Goal: Information Seeking & Learning: Compare options

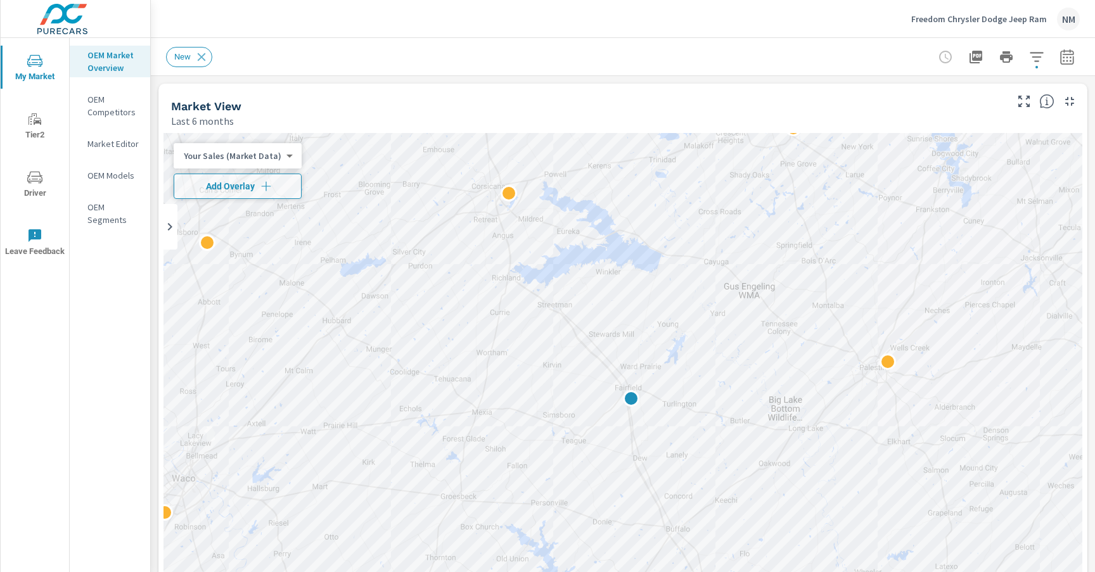
scroll to position [1, 0]
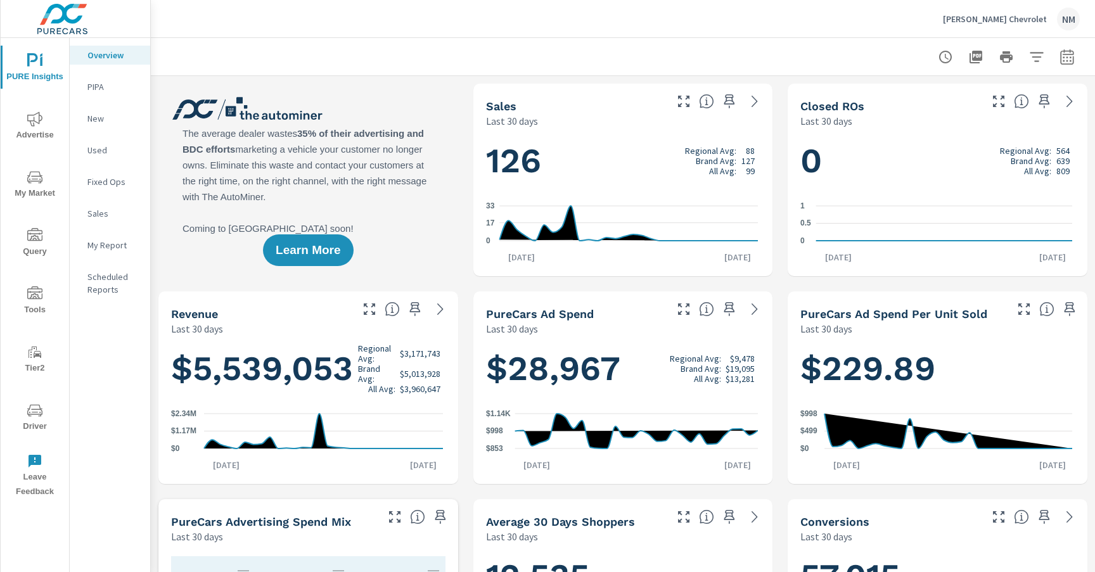
click at [33, 416] on icon "nav menu" at bounding box center [34, 410] width 15 height 15
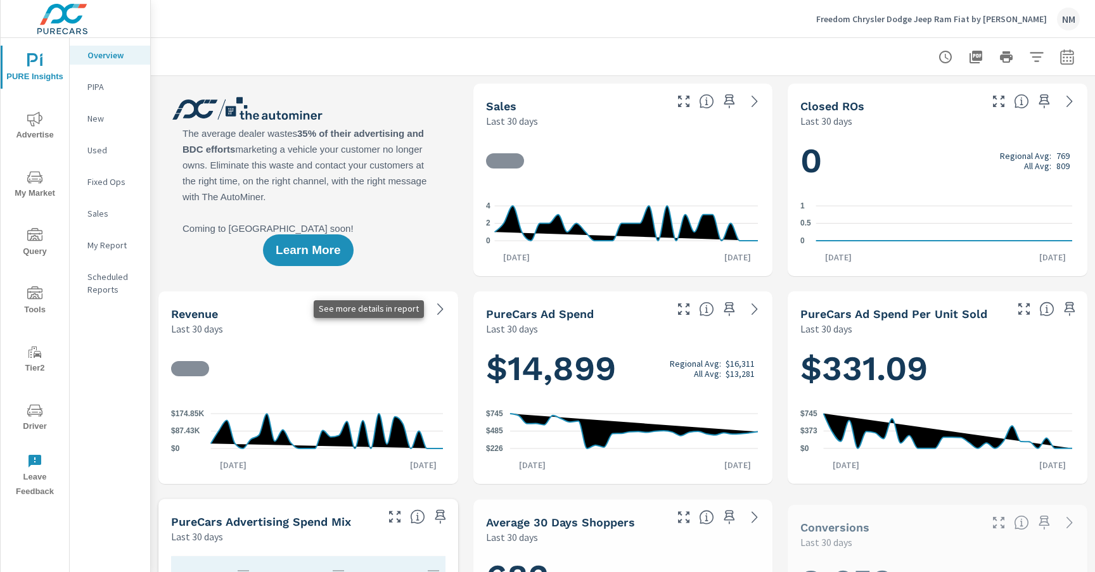
scroll to position [1, 0]
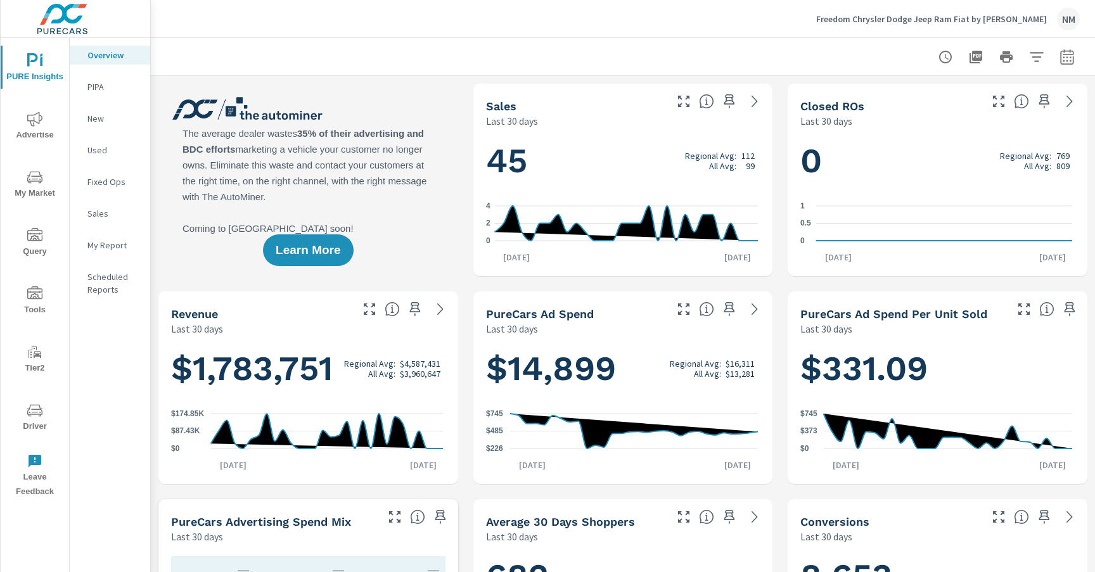
click at [34, 129] on span "Advertise" at bounding box center [34, 127] width 61 height 31
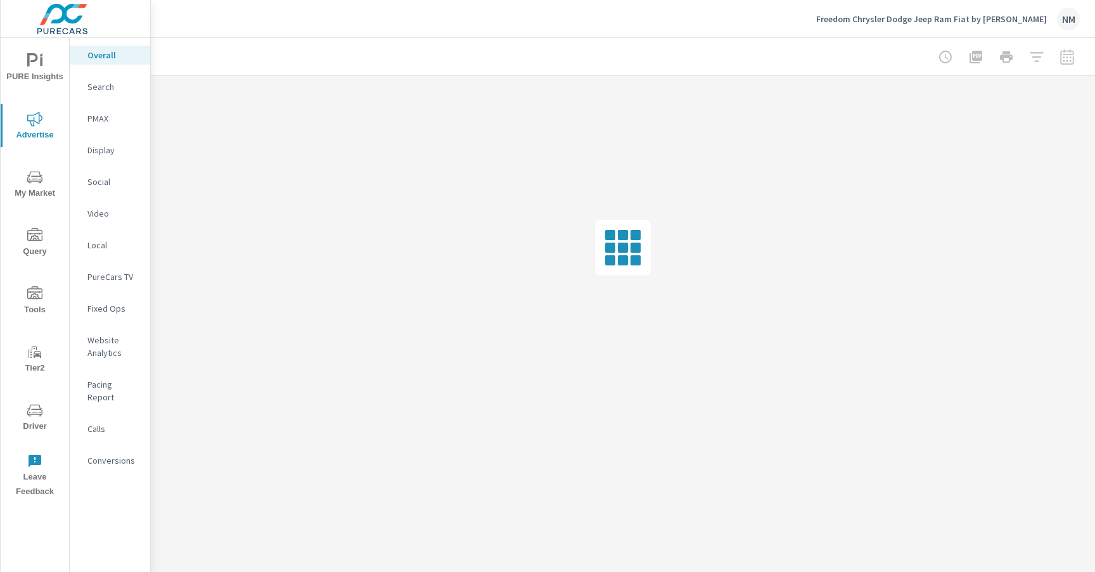
click at [106, 120] on p "PMAX" at bounding box center [113, 118] width 53 height 13
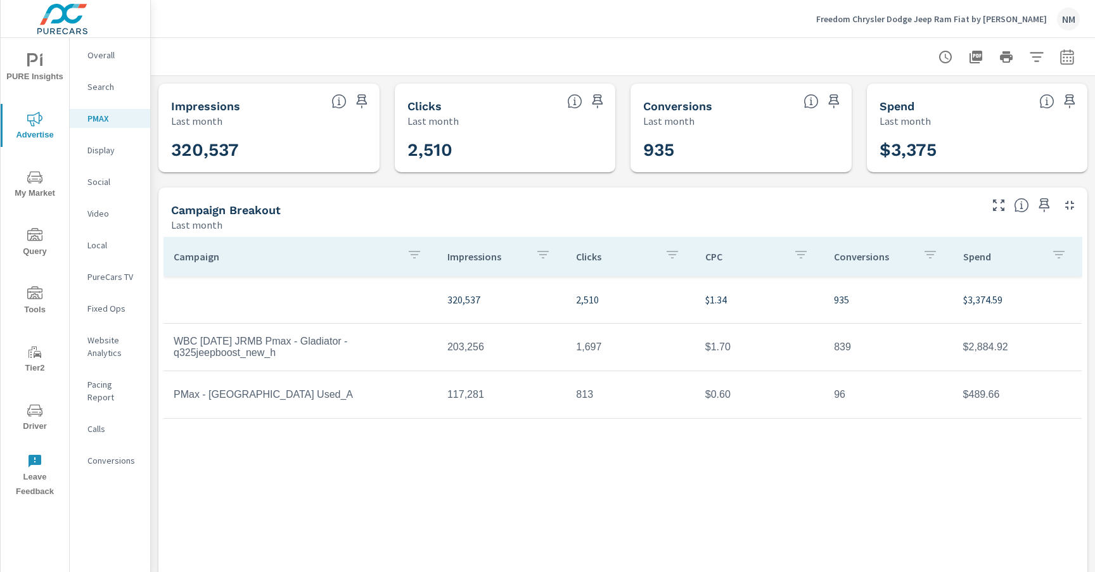
click at [1073, 61] on div at bounding box center [623, 56] width 944 height 37
click at [1069, 61] on button "button" at bounding box center [1066, 56] width 25 height 25
select select "Last month"
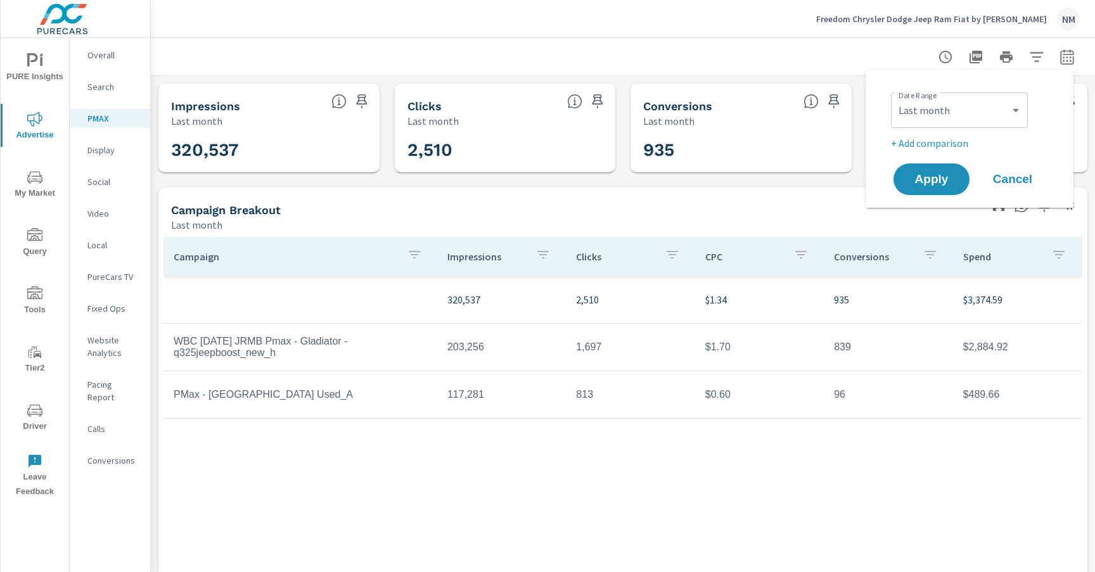
click at [942, 143] on p "+ Add comparison" at bounding box center [972, 143] width 162 height 15
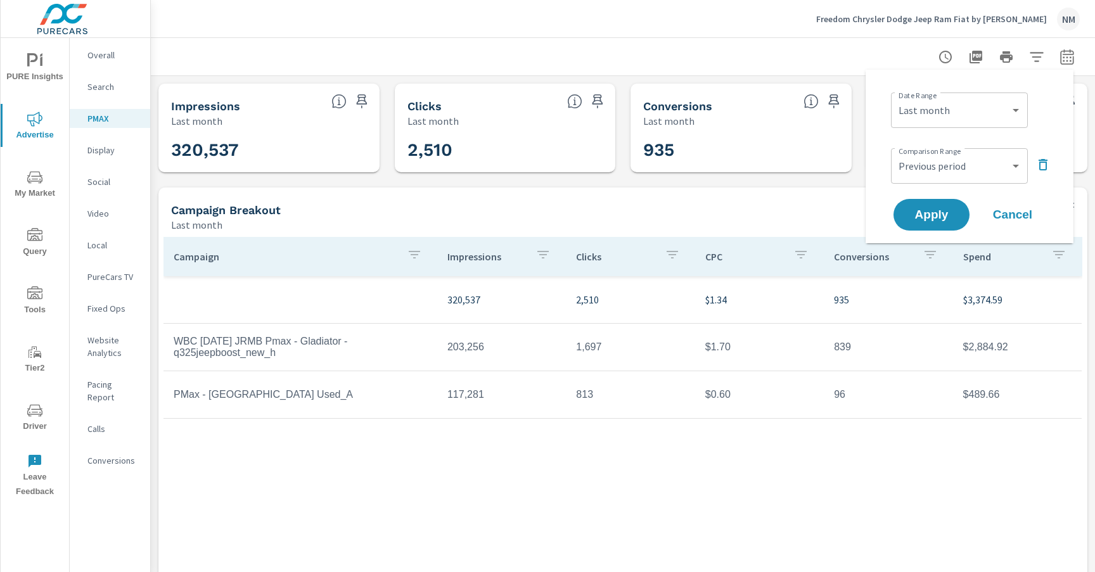
click at [946, 181] on div "Custom Previous period Previous month Previous year ​" at bounding box center [959, 165] width 137 height 35
click at [954, 163] on select "Custom Previous period Previous month Previous year" at bounding box center [959, 165] width 127 height 25
click at [896, 153] on select "Custom Previous period Previous month Previous year" at bounding box center [959, 165] width 127 height 25
click at [964, 167] on select "Custom Previous period Previous month Previous year" at bounding box center [959, 165] width 127 height 25
click at [896, 153] on select "Custom Previous period Previous month Previous year" at bounding box center [959, 165] width 127 height 25
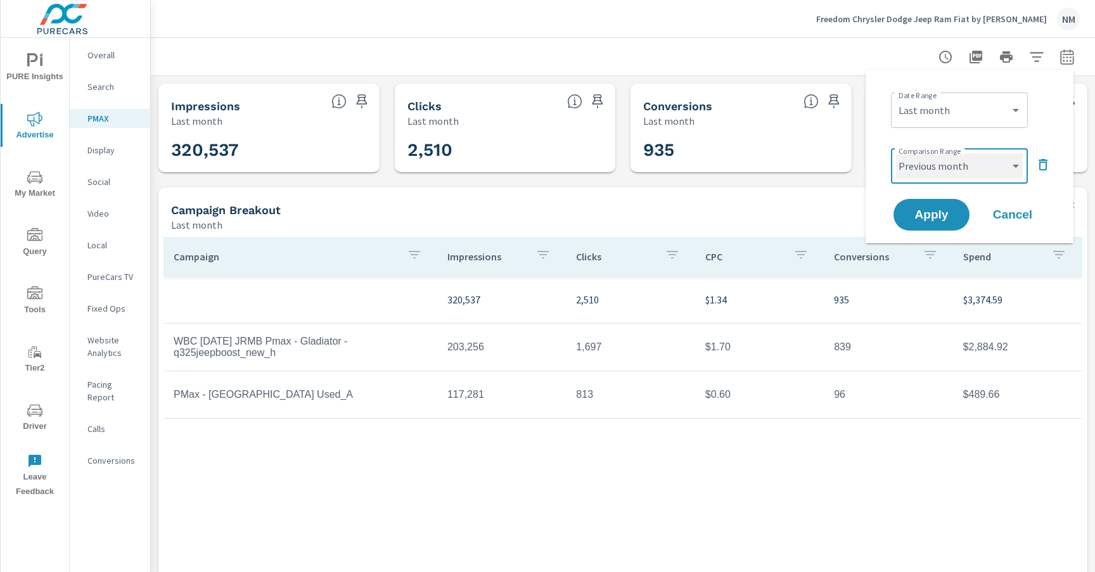
select select "Previous year"
click at [939, 212] on span "Apply" at bounding box center [932, 215] width 52 height 12
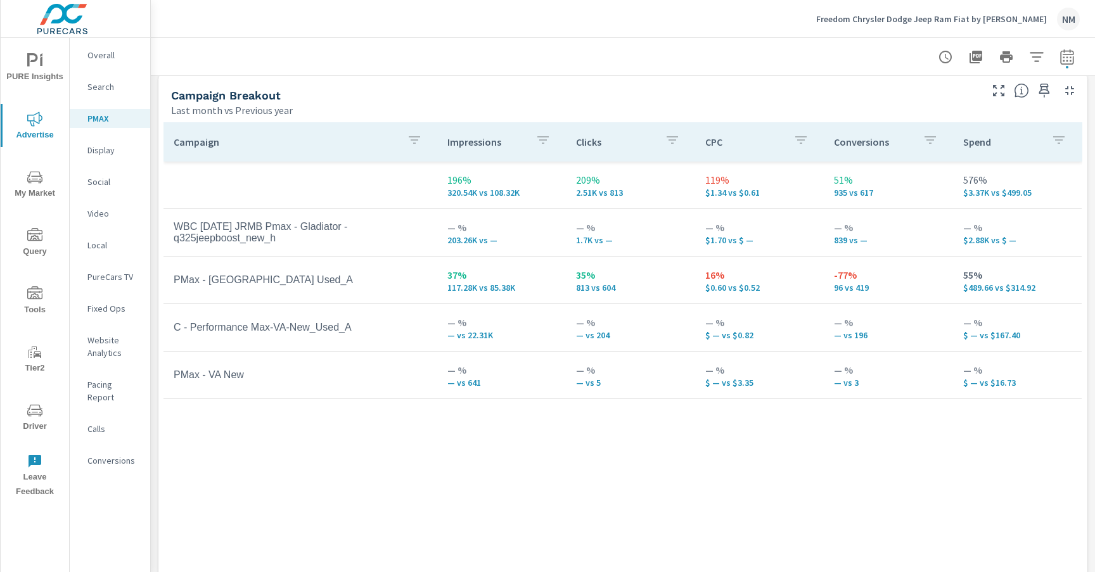
scroll to position [157, 0]
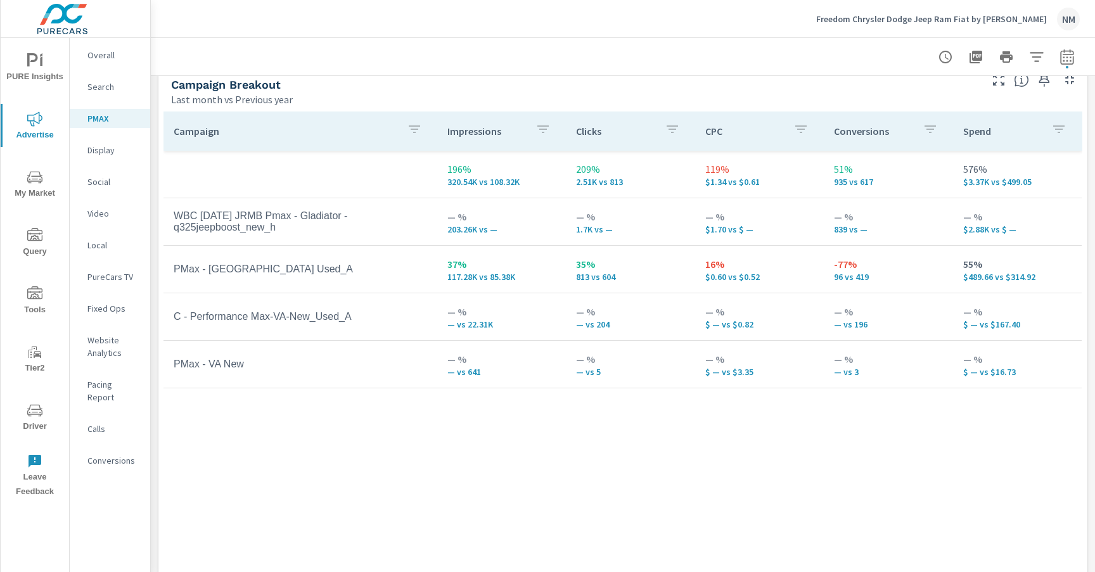
click at [96, 79] on div "Search" at bounding box center [110, 86] width 80 height 19
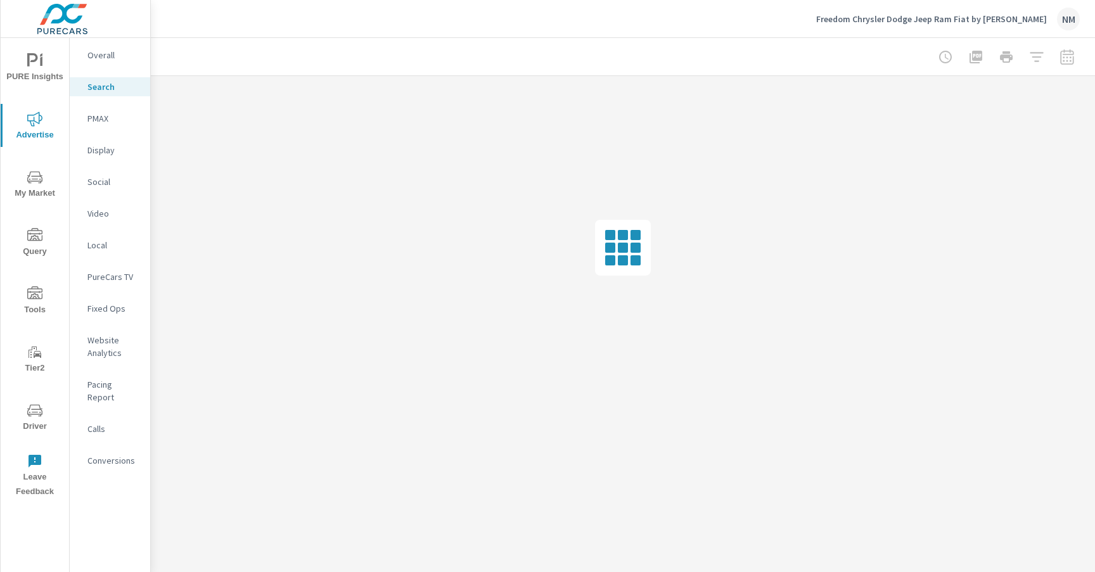
click at [38, 63] on icon "nav menu" at bounding box center [34, 60] width 15 height 15
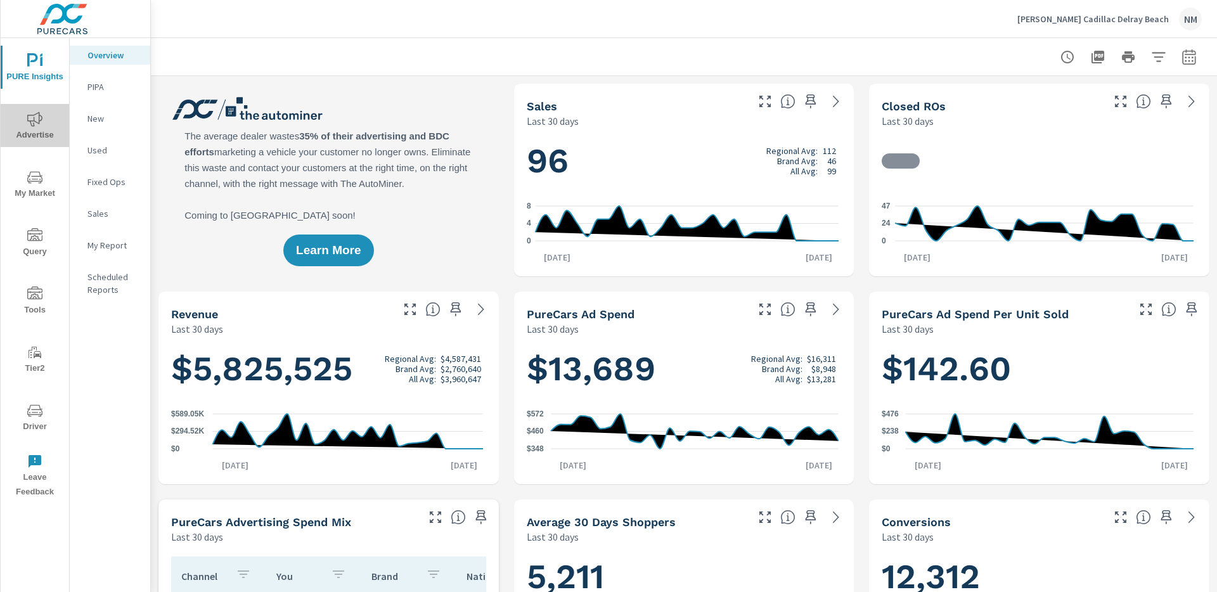
click at [20, 125] on span "Advertise" at bounding box center [34, 127] width 61 height 31
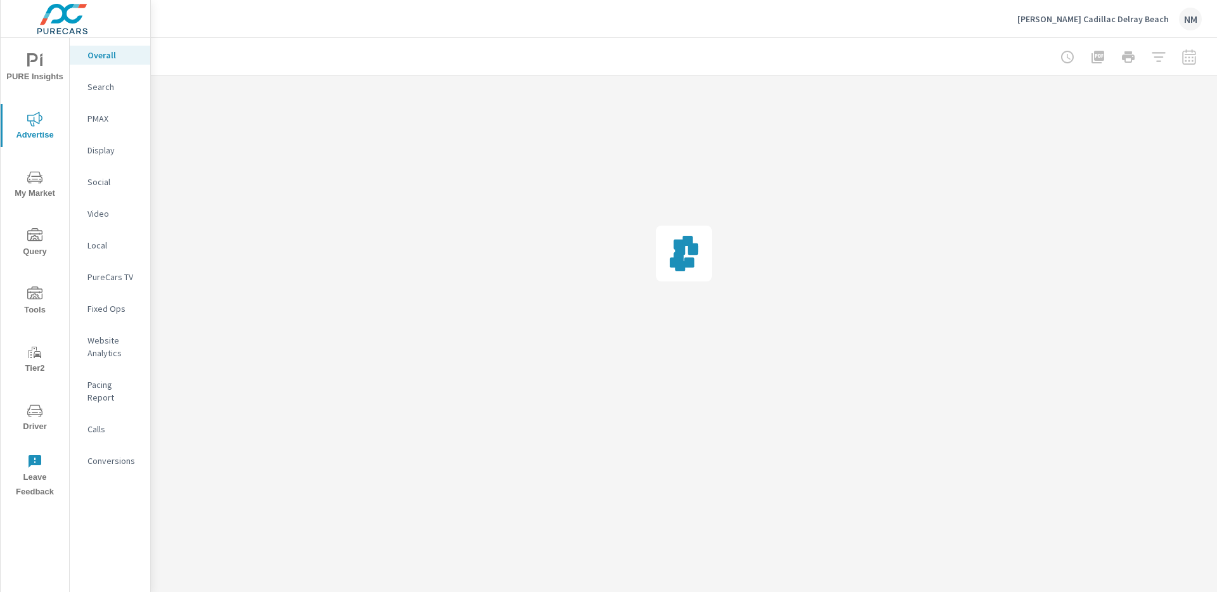
click at [101, 92] on p "Search" at bounding box center [113, 86] width 53 height 13
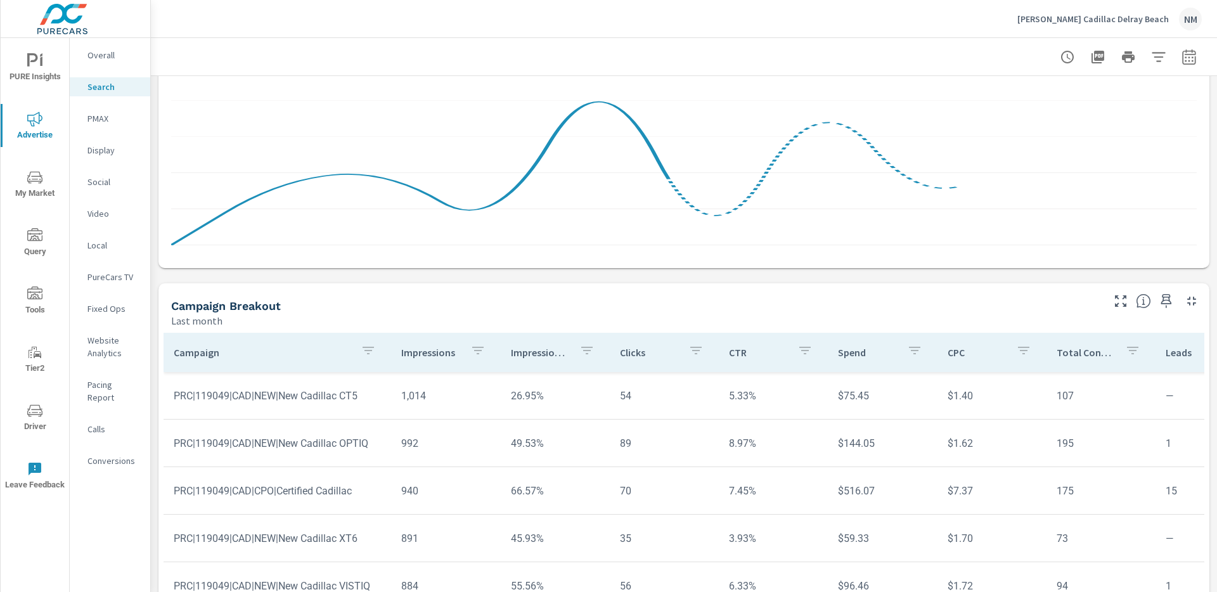
scroll to position [739, 0]
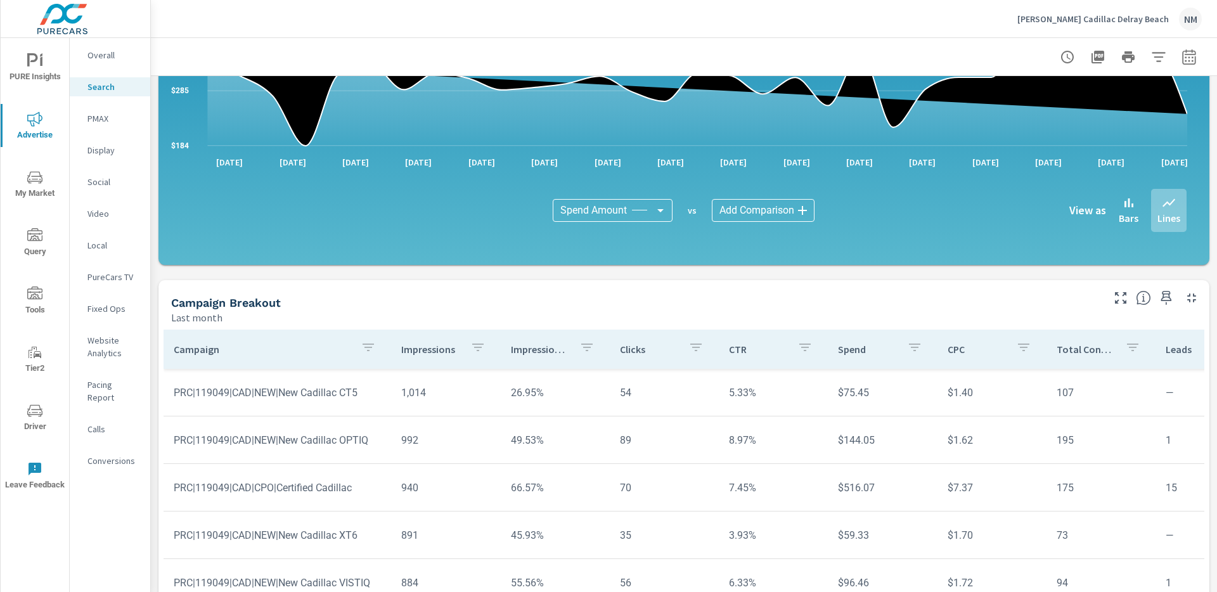
click at [1179, 45] on button "button" at bounding box center [1188, 56] width 25 height 25
select select "Last month"
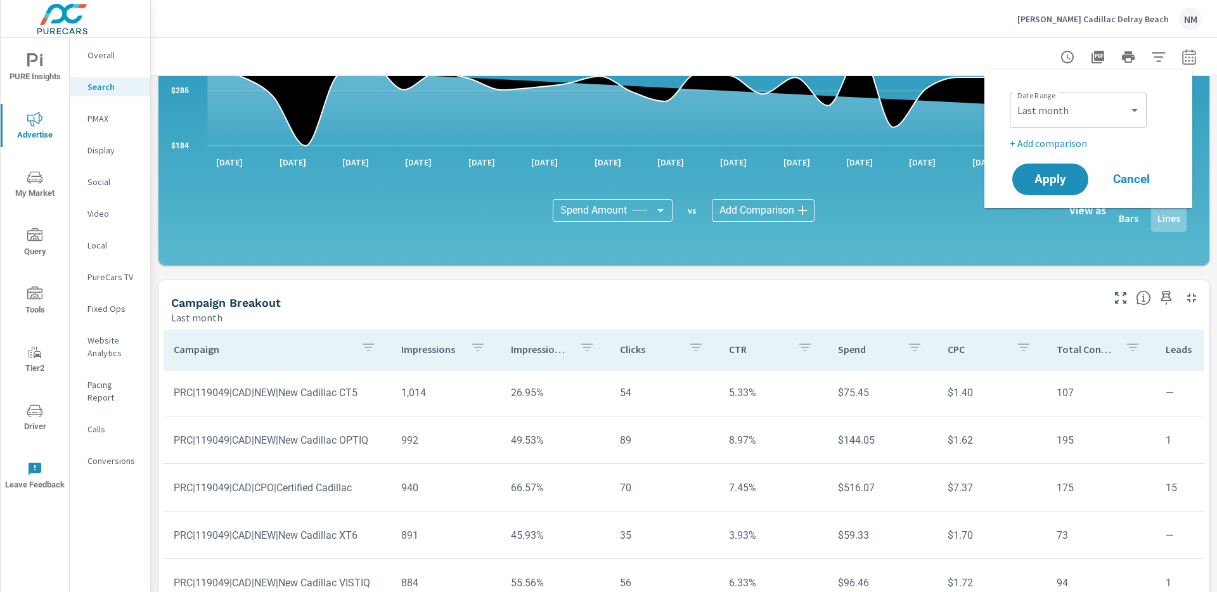
click at [1054, 144] on p "+ Add comparison" at bounding box center [1090, 143] width 162 height 15
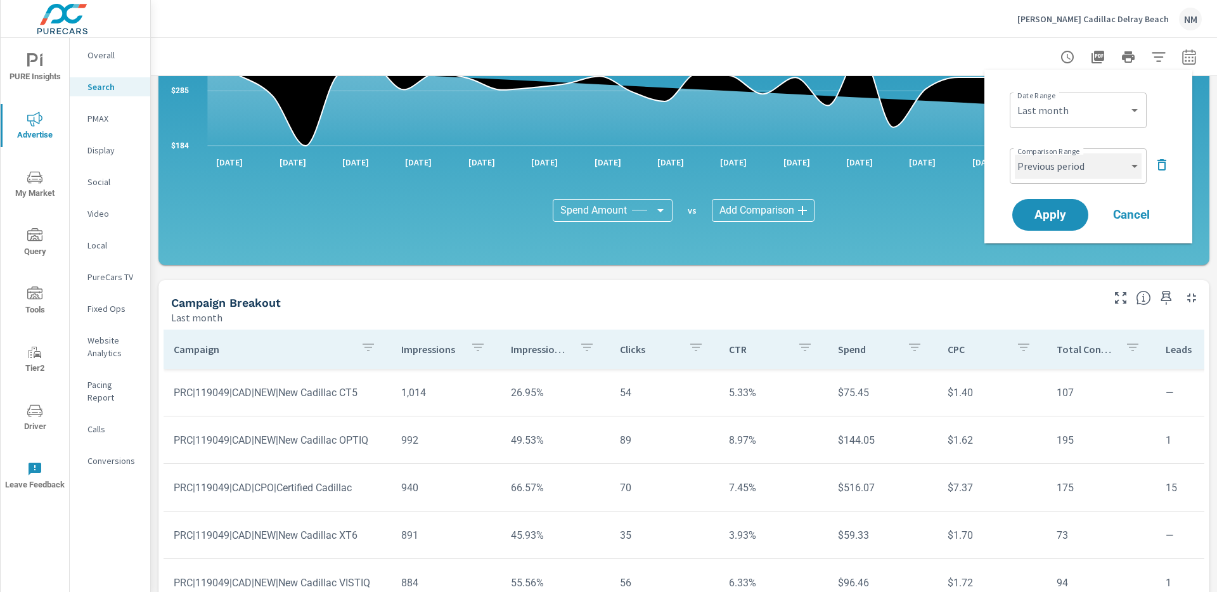
click at [1065, 169] on select "Custom Previous period Previous month Previous year" at bounding box center [1077, 165] width 127 height 25
click at [1014, 153] on select "Custom Previous period Previous month Previous year" at bounding box center [1077, 165] width 127 height 25
select select "Previous month"
click at [1050, 210] on span "Apply" at bounding box center [1050, 215] width 52 height 12
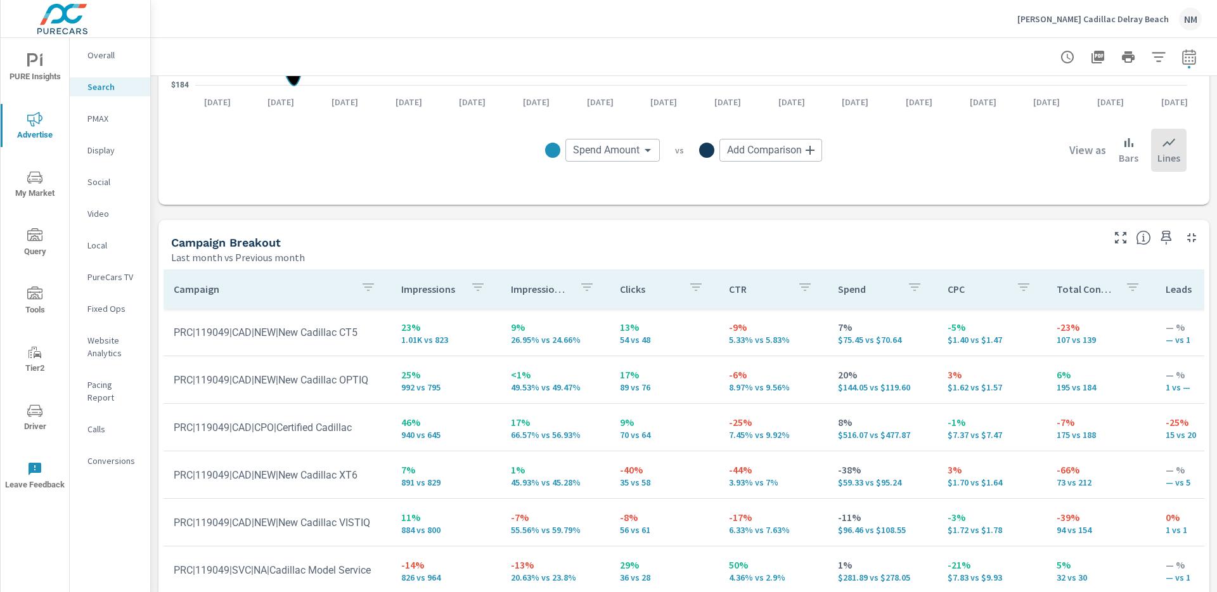
scroll to position [1086, 0]
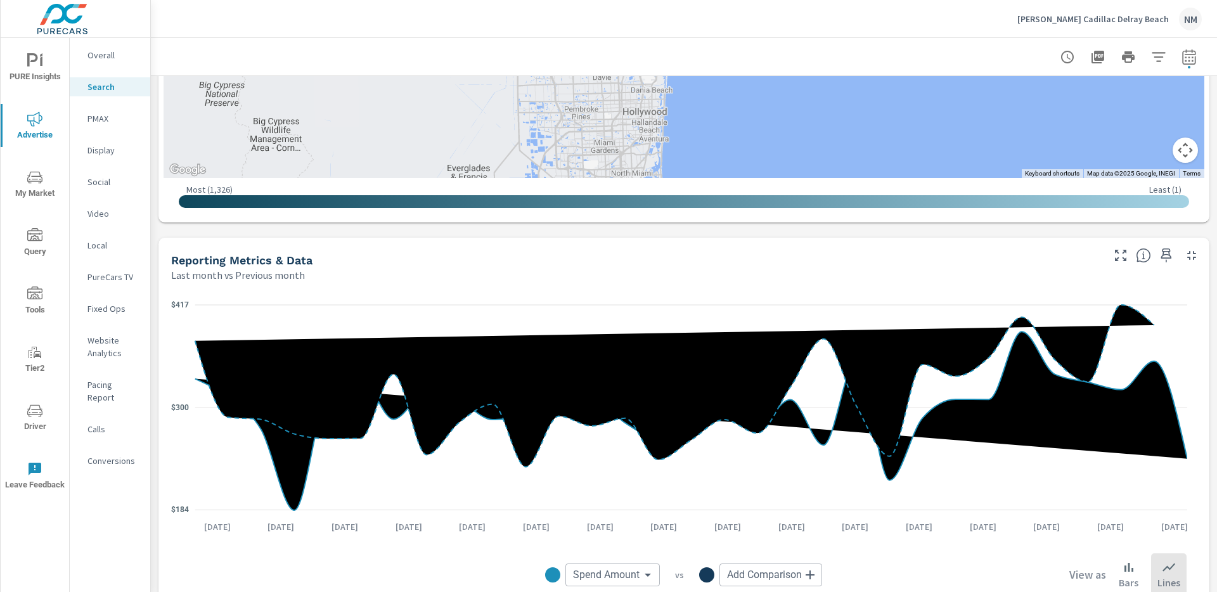
scroll to position [413, 0]
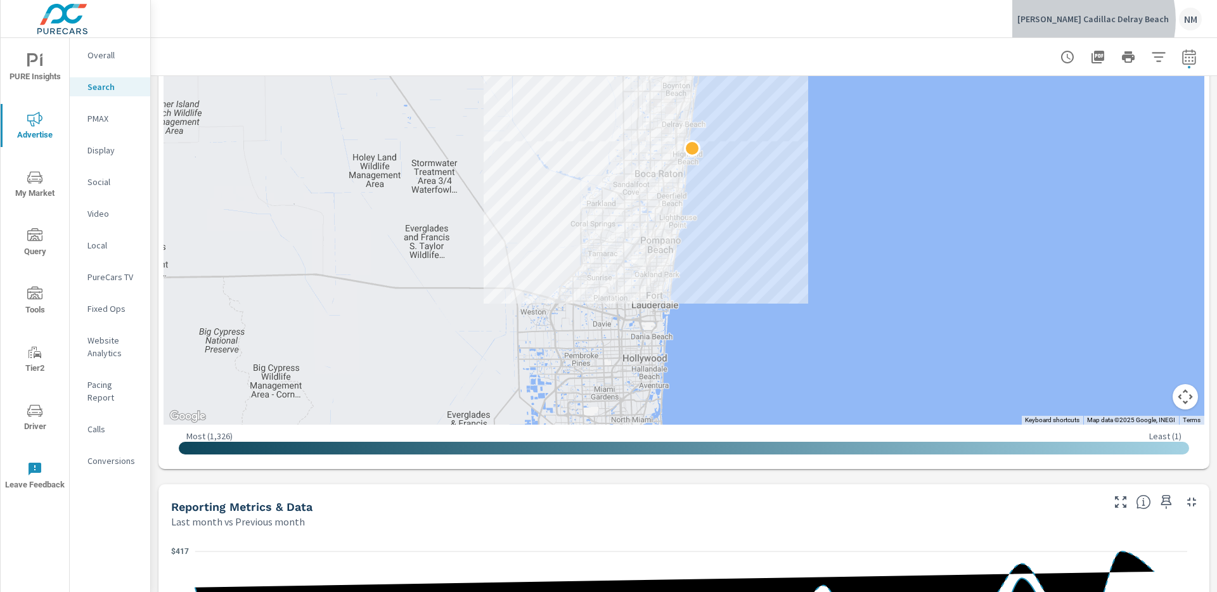
click at [1106, 20] on p "[PERSON_NAME] Cadillac Delray Beach" at bounding box center [1092, 18] width 151 height 11
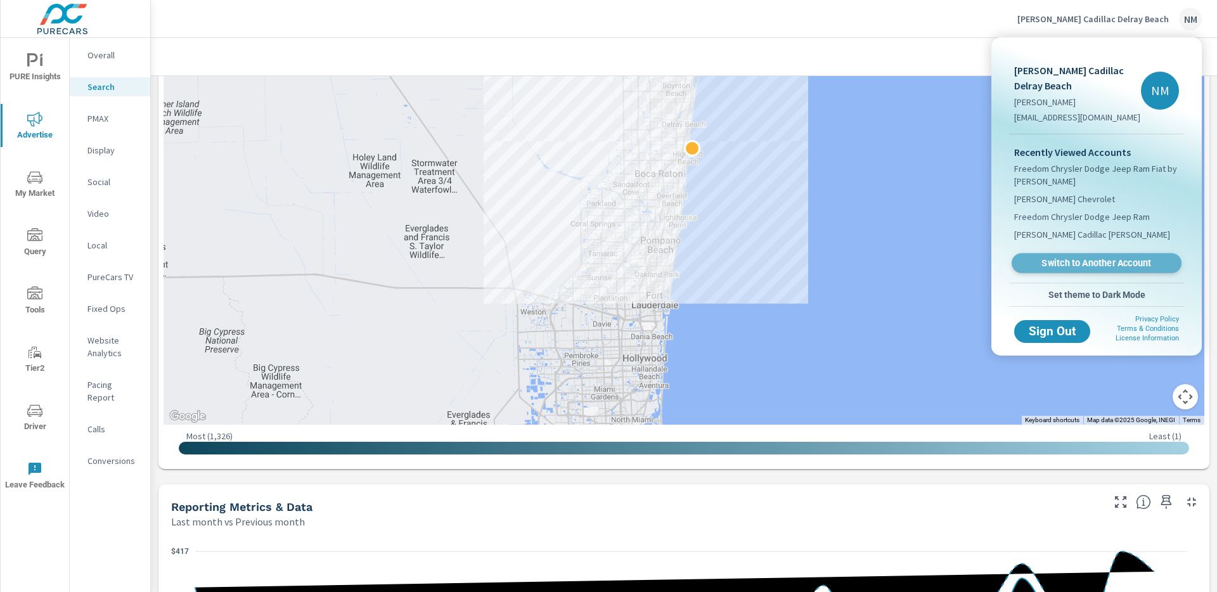
click at [1071, 262] on span "Switch to Another Account" at bounding box center [1095, 263] width 155 height 12
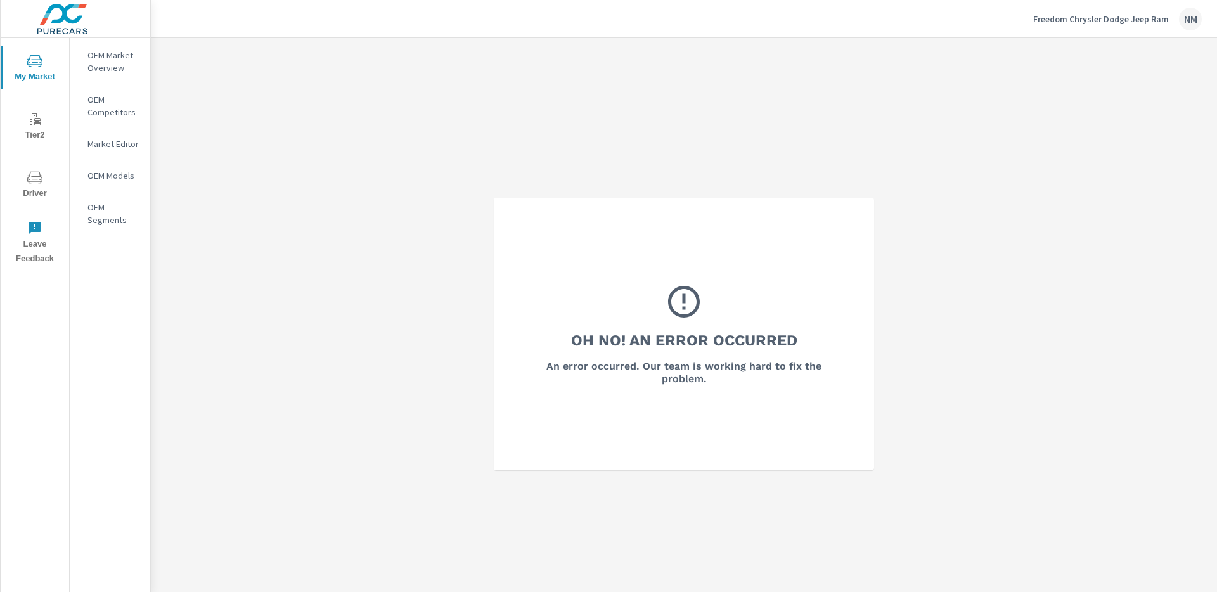
click at [1132, 20] on p "Freedom Chrysler Dodge Jeep Ram" at bounding box center [1101, 18] width 136 height 11
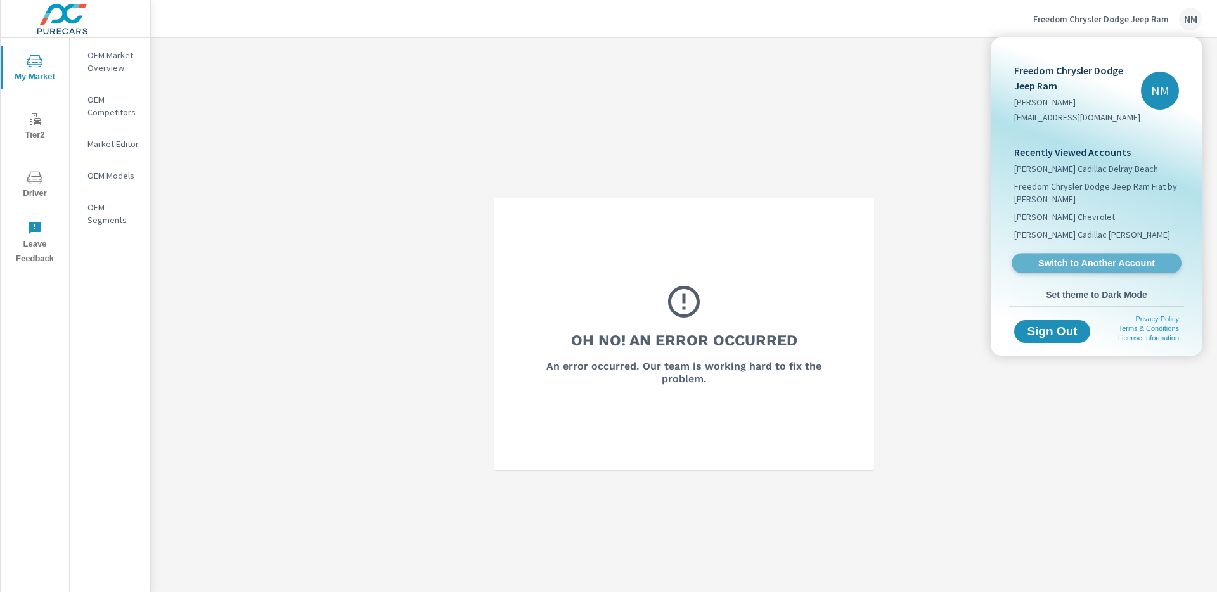
click at [1075, 266] on span "Switch to Another Account" at bounding box center [1095, 263] width 155 height 12
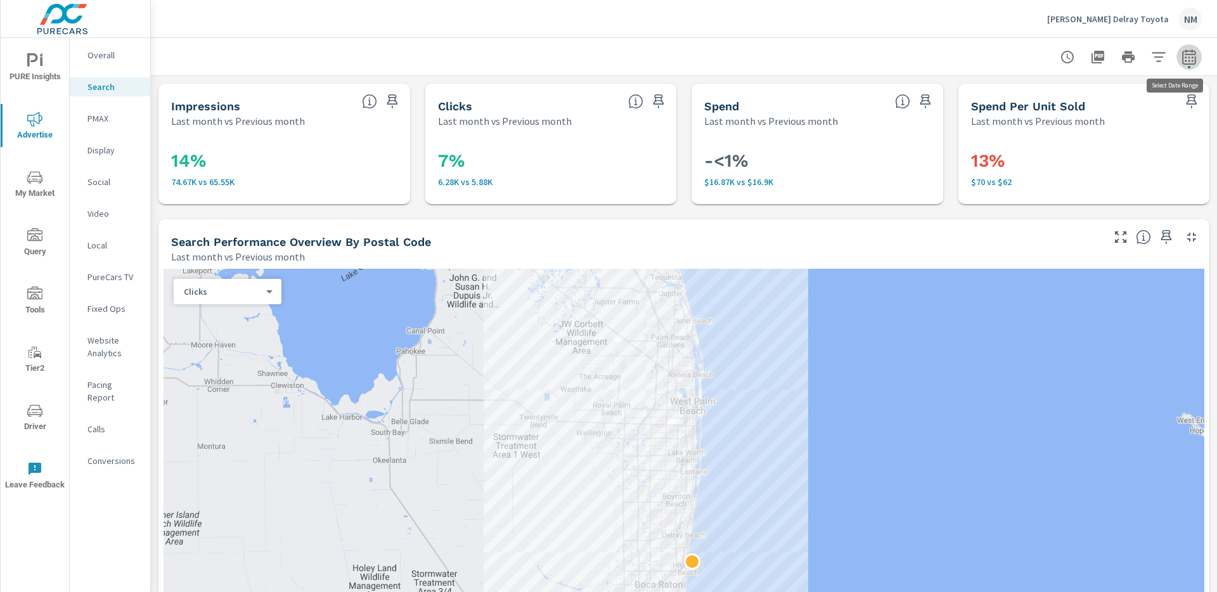
click at [1181, 63] on icon "button" at bounding box center [1188, 56] width 15 height 15
select select "Last month"
select select "Previous month"
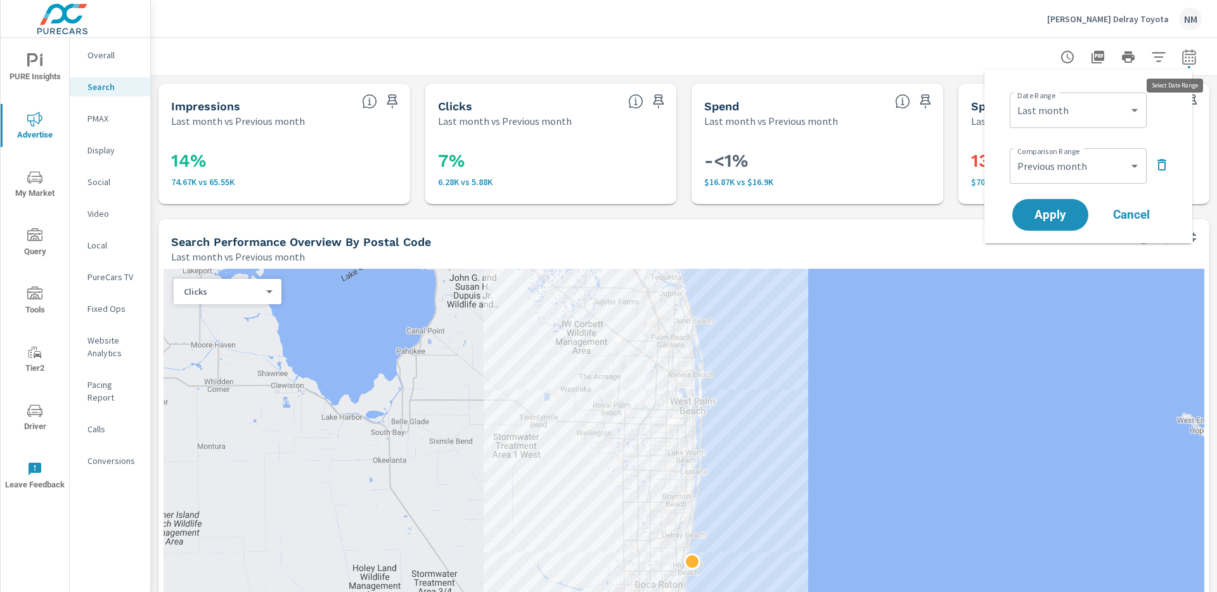
click at [1189, 63] on button "button" at bounding box center [1188, 56] width 25 height 25
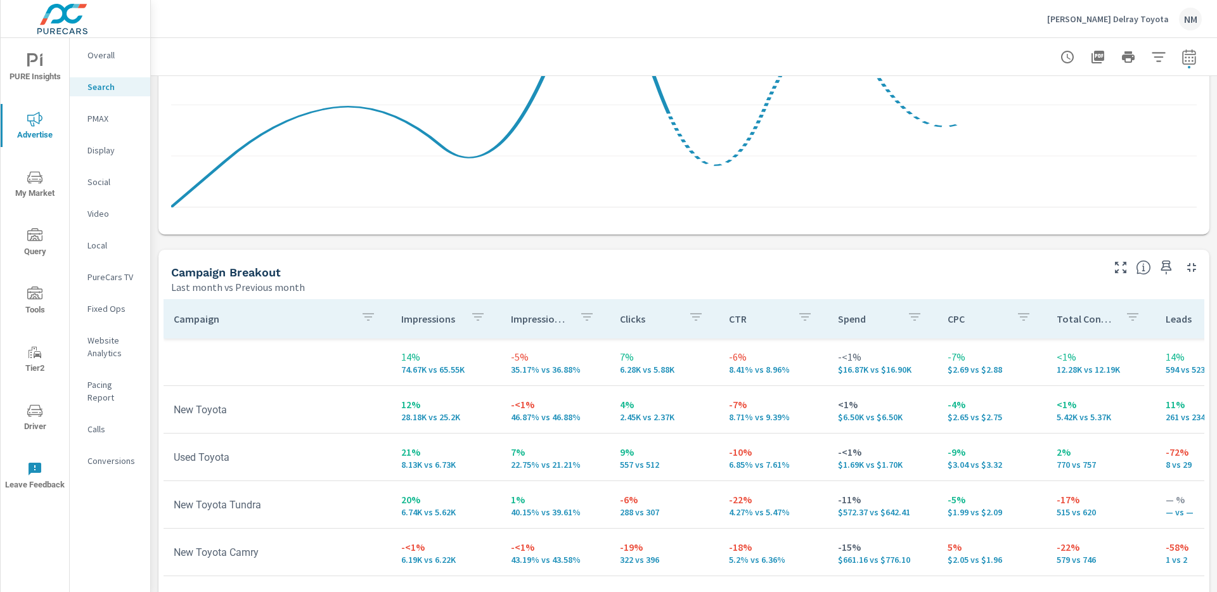
scroll to position [1153, 0]
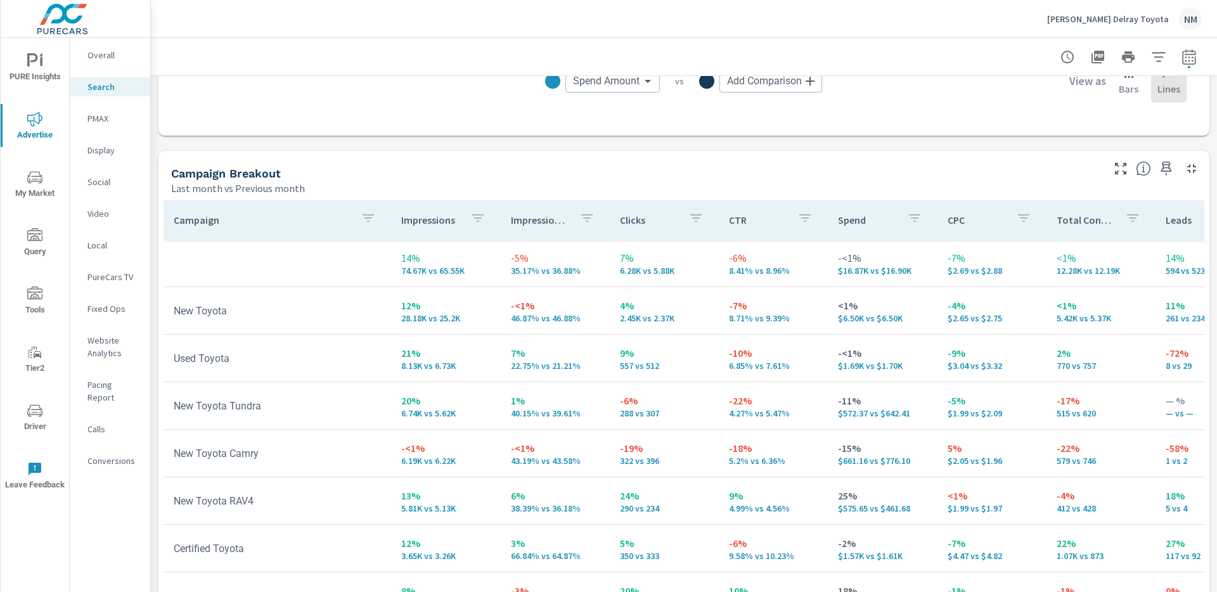
click at [1143, 23] on p "[PERSON_NAME] Delray Toyota" at bounding box center [1108, 18] width 122 height 11
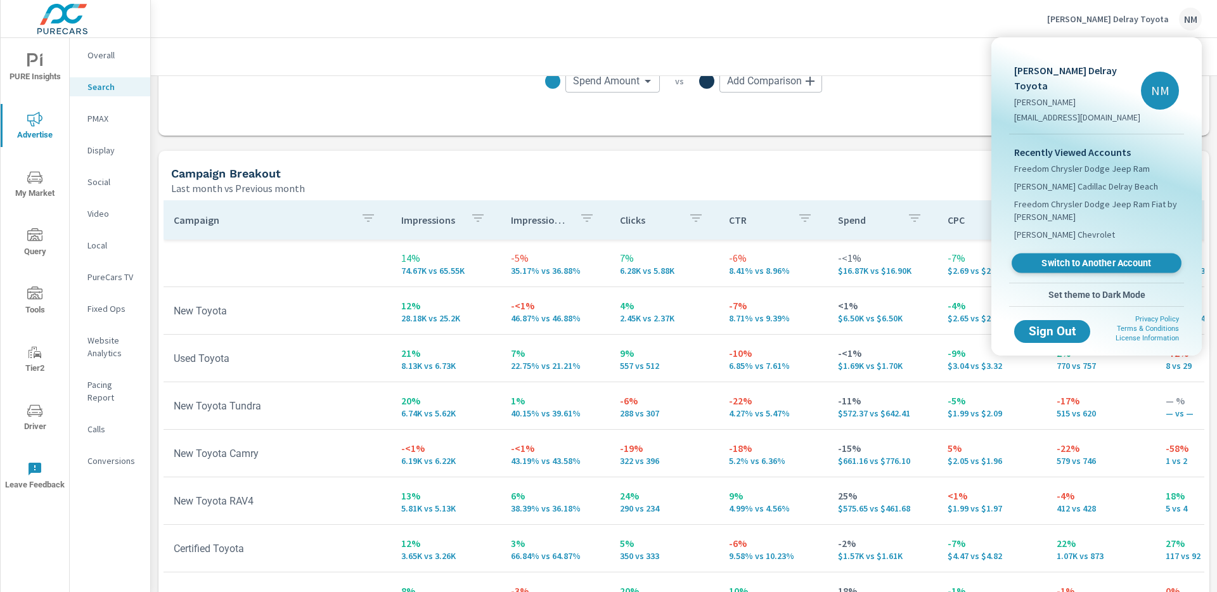
click at [1068, 257] on span "Switch to Another Account" at bounding box center [1095, 263] width 155 height 12
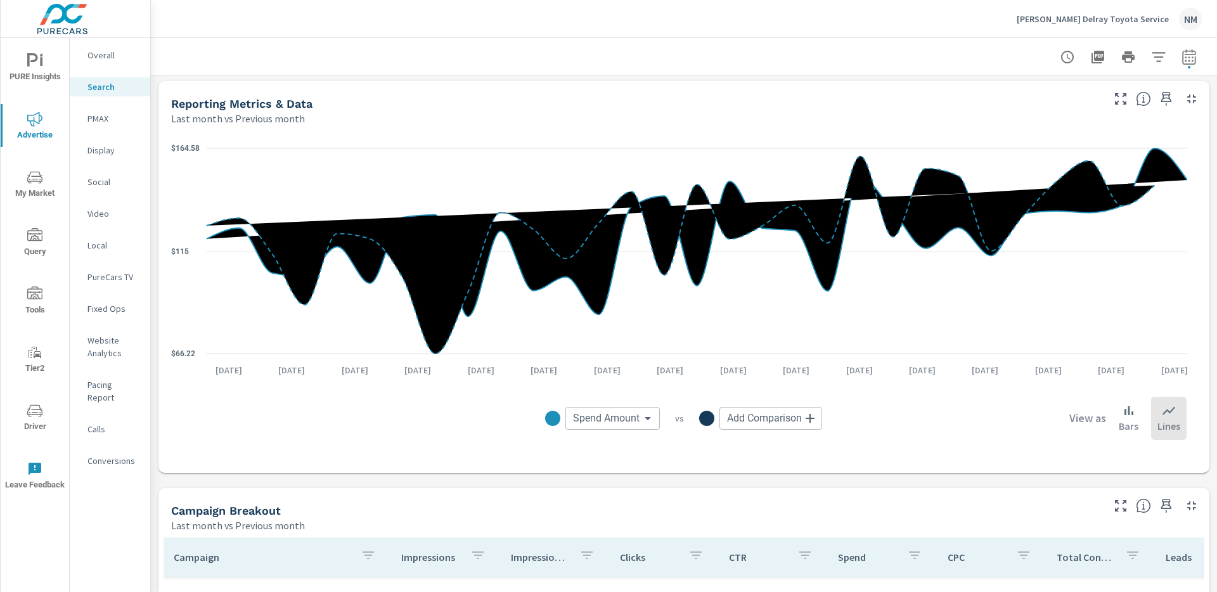
scroll to position [639, 0]
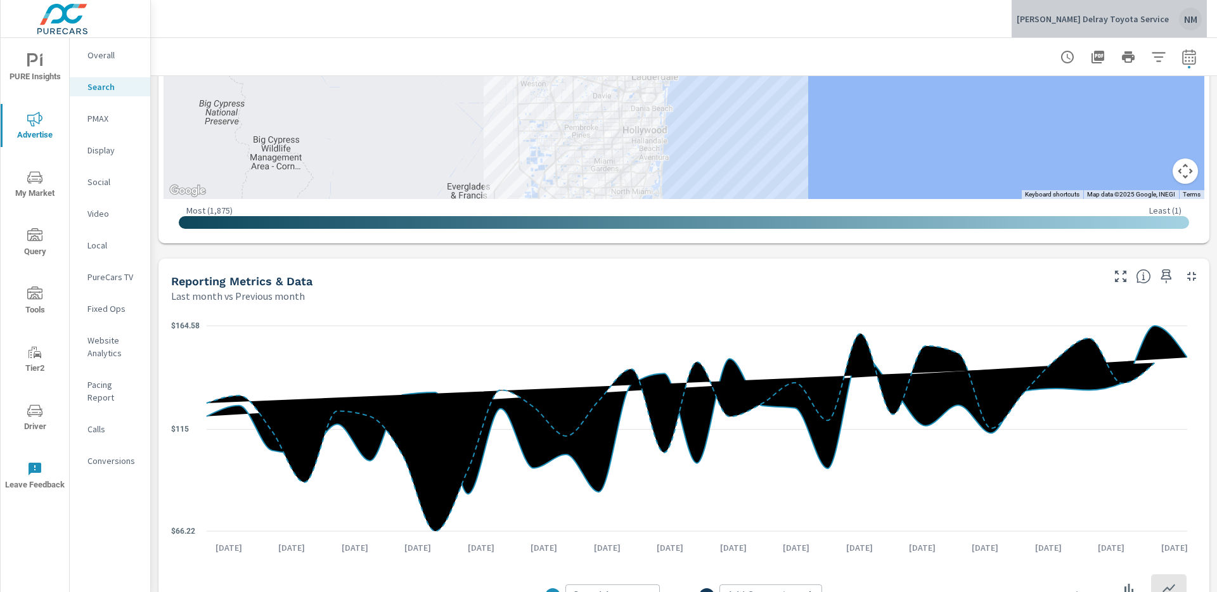
click at [1146, 13] on p "Ed Morse Delray Toyota Service" at bounding box center [1092, 18] width 152 height 11
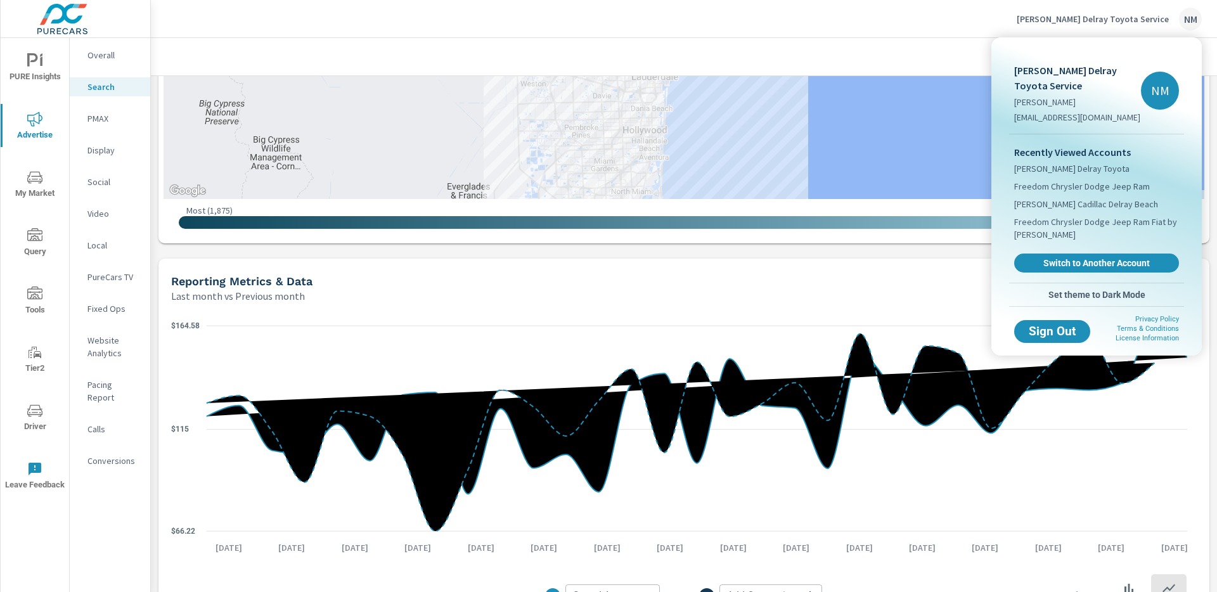
click at [1146, 14] on div at bounding box center [608, 296] width 1217 height 592
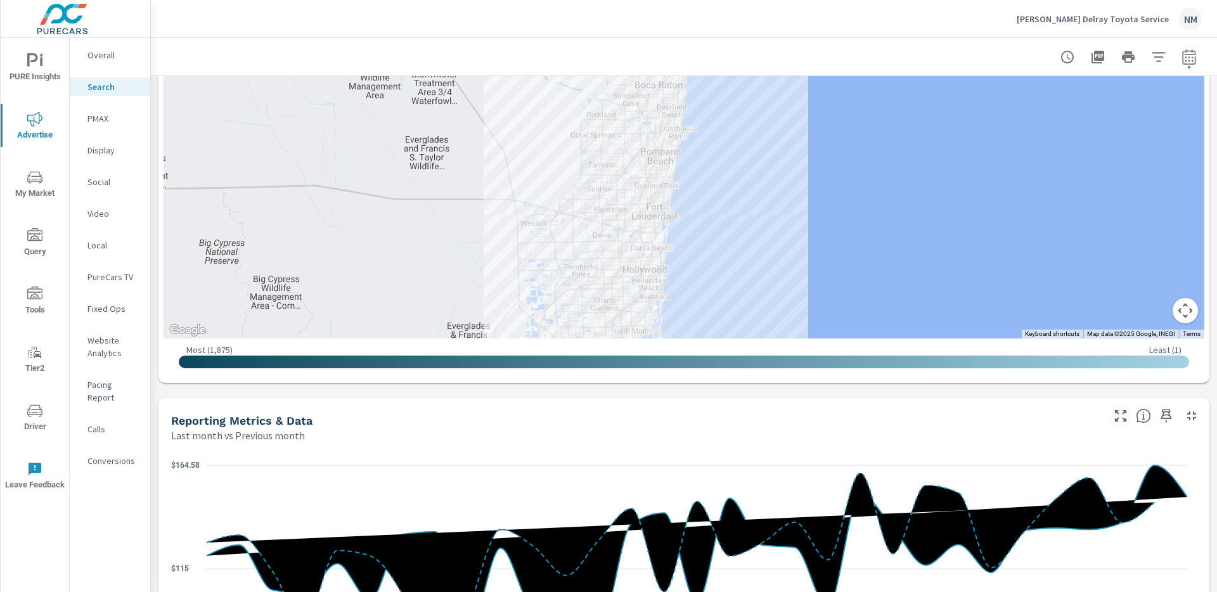
scroll to position [204, 0]
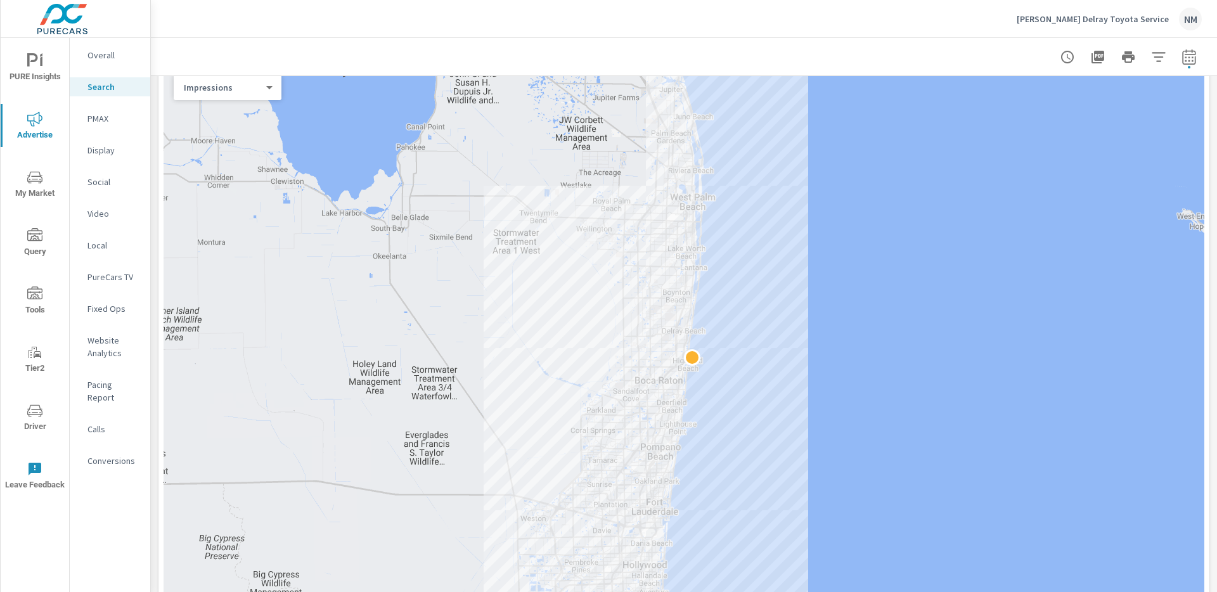
click at [1135, 23] on p "Ed Morse Delray Toyota Service" at bounding box center [1092, 18] width 152 height 11
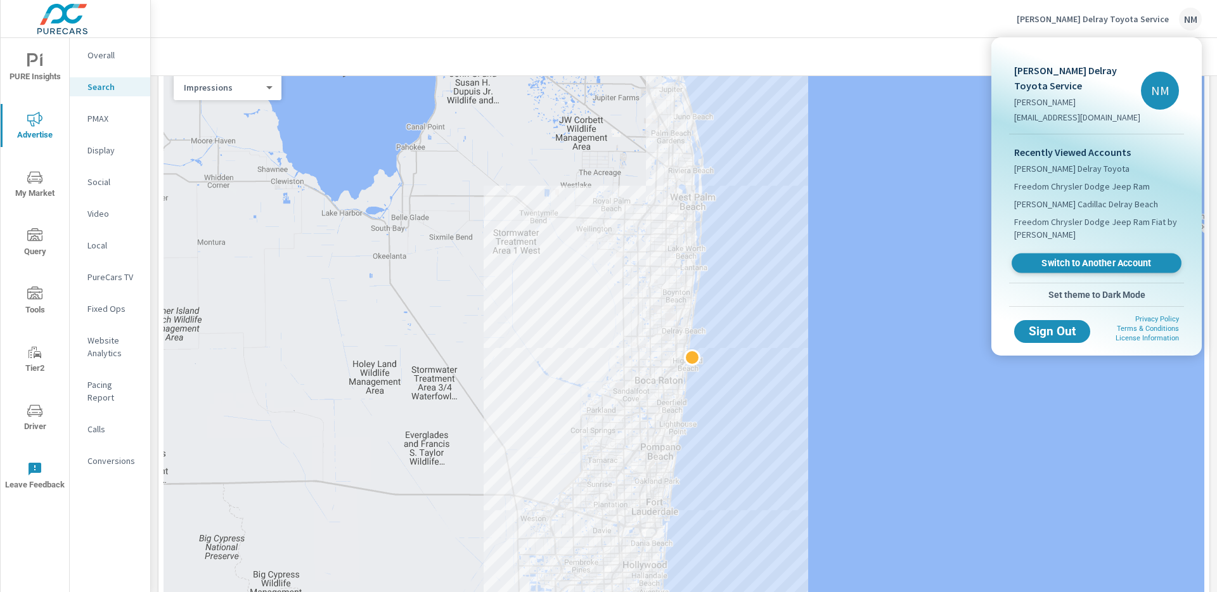
click at [1080, 263] on span "Switch to Another Account" at bounding box center [1095, 263] width 155 height 12
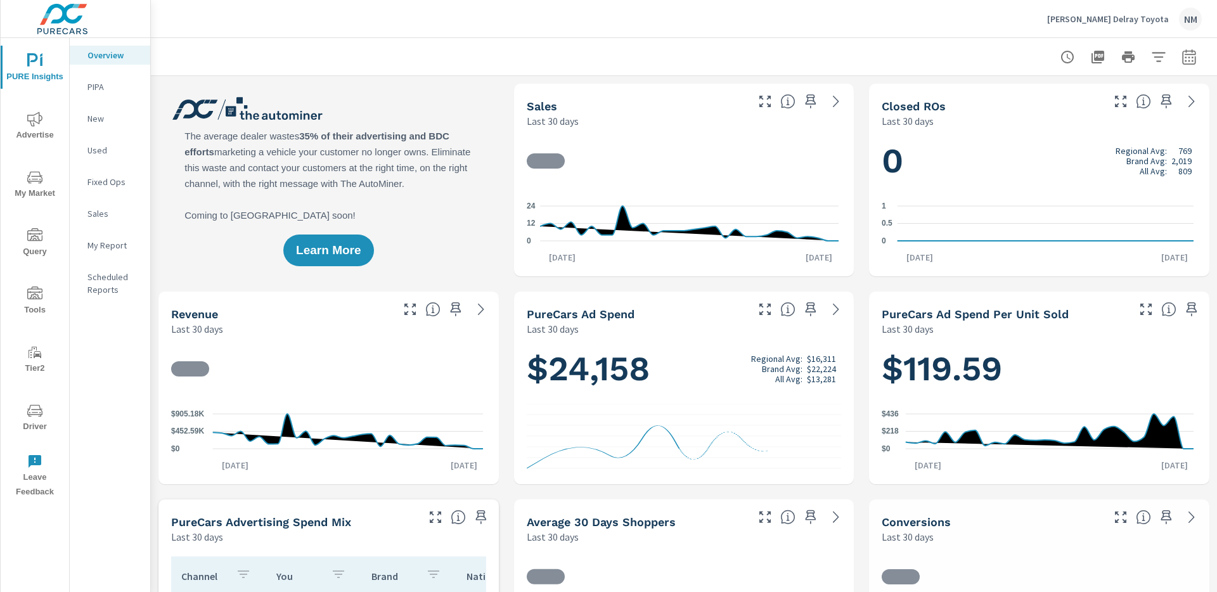
click at [30, 422] on span "Driver" at bounding box center [34, 418] width 61 height 31
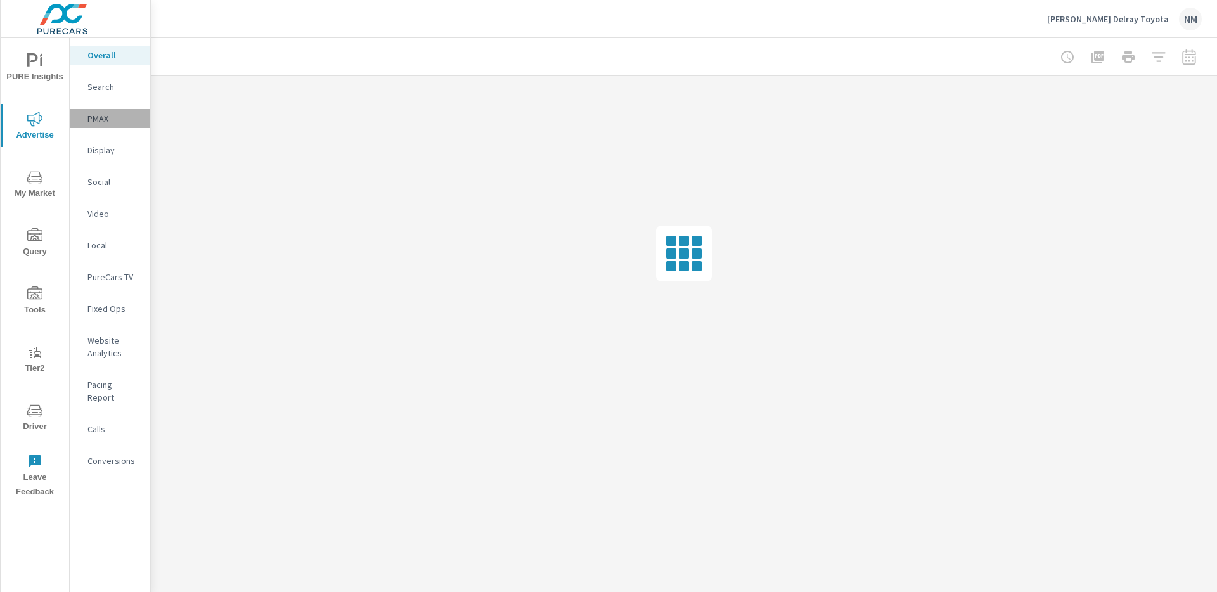
click at [112, 115] on p "PMAX" at bounding box center [113, 118] width 53 height 13
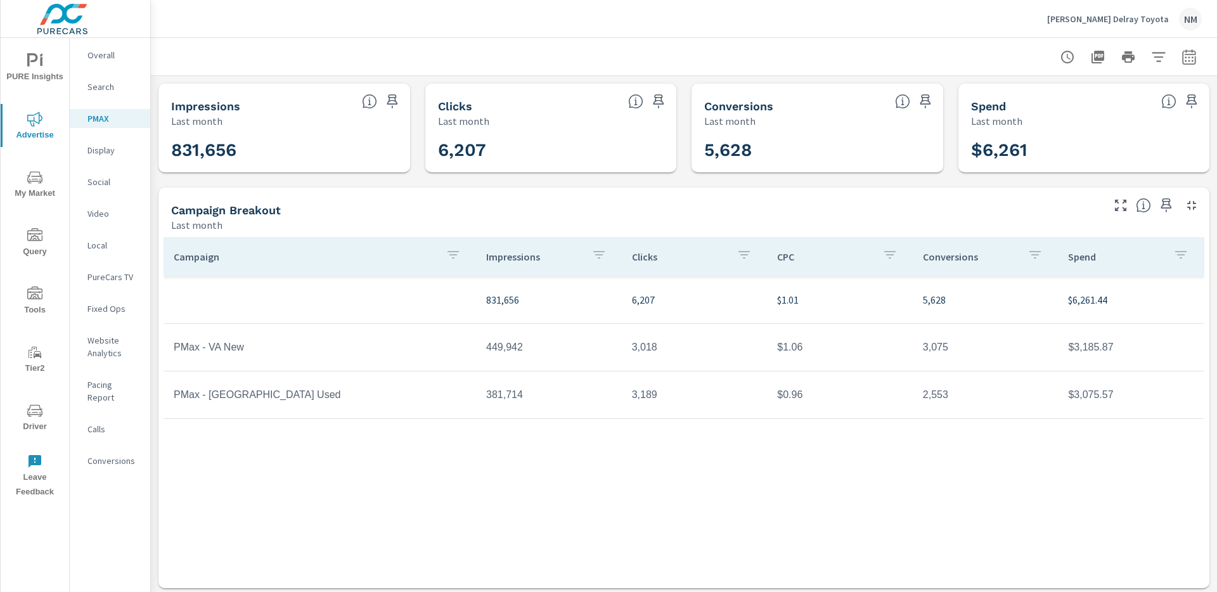
click at [1181, 58] on icon "button" at bounding box center [1188, 56] width 15 height 15
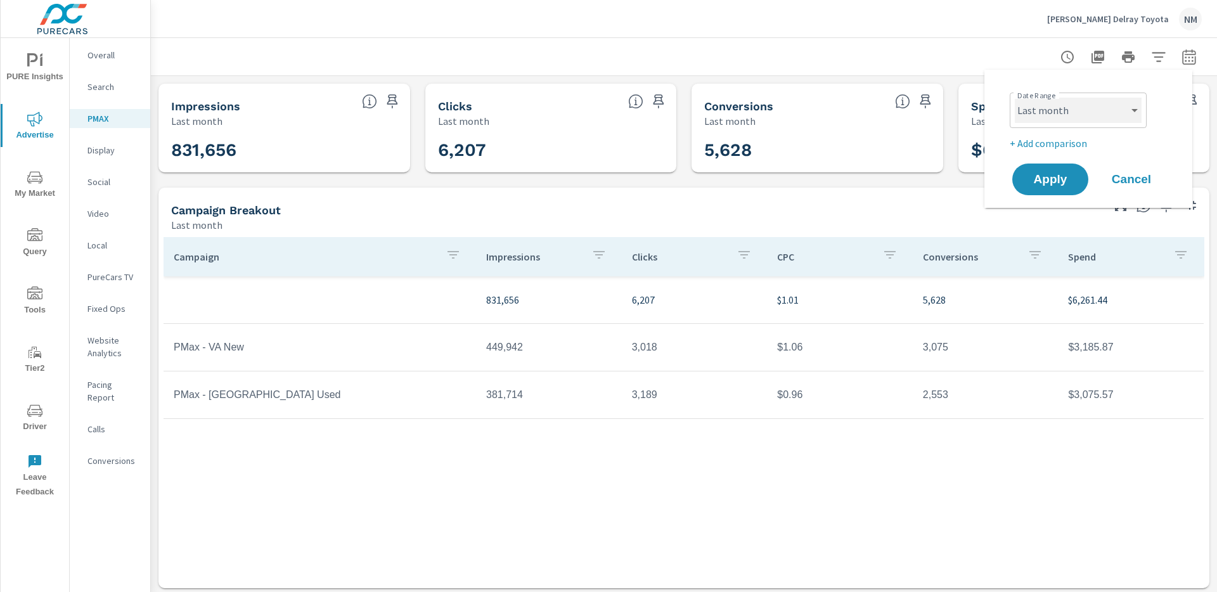
click at [1120, 106] on select "Custom Yesterday Last week Last 7 days Last 14 days Last 30 days Last 45 days L…" at bounding box center [1077, 110] width 127 height 25
click at [1014, 98] on select "Custom Yesterday Last week Last 7 days Last 14 days Last 30 days Last 45 days L…" at bounding box center [1077, 110] width 127 height 25
select select "Month to date"
click at [1073, 139] on p "+ Add comparison" at bounding box center [1090, 143] width 162 height 15
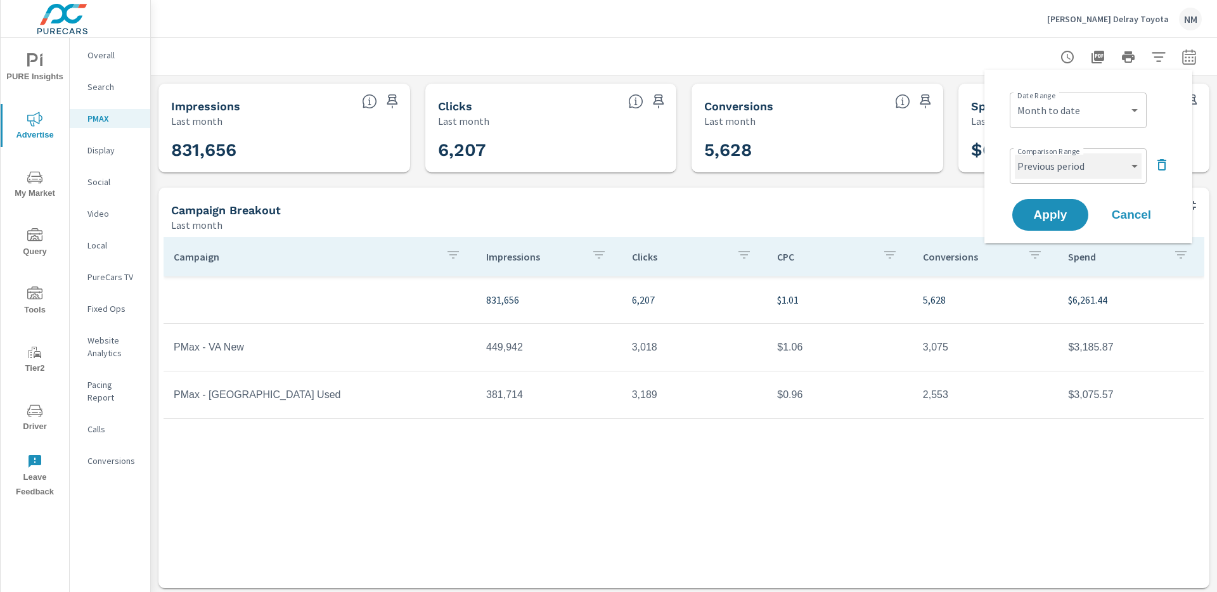
click at [1064, 171] on select "Custom Previous period Previous month Previous year" at bounding box center [1077, 165] width 127 height 25
click at [1014, 153] on select "Custom Previous period Previous month Previous year" at bounding box center [1077, 165] width 127 height 25
select select "Previous month"
click at [1060, 205] on button "Apply" at bounding box center [1050, 214] width 79 height 33
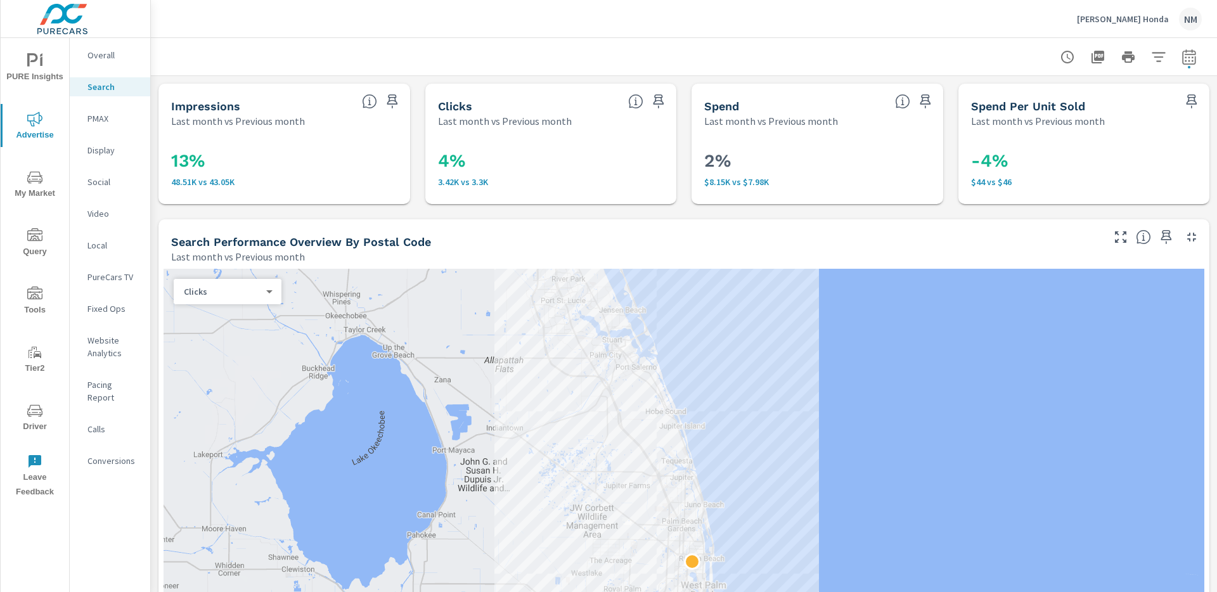
click at [1181, 60] on icon "button" at bounding box center [1188, 56] width 15 height 15
select select "Last month"
select select "Previous month"
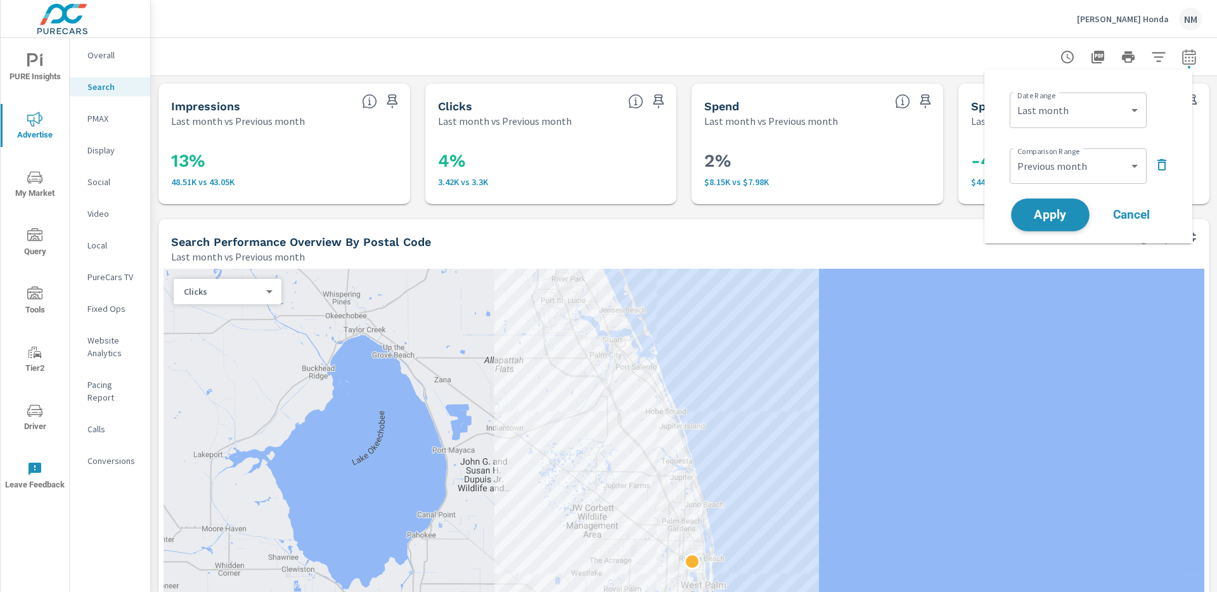
click at [1063, 216] on span "Apply" at bounding box center [1050, 215] width 52 height 12
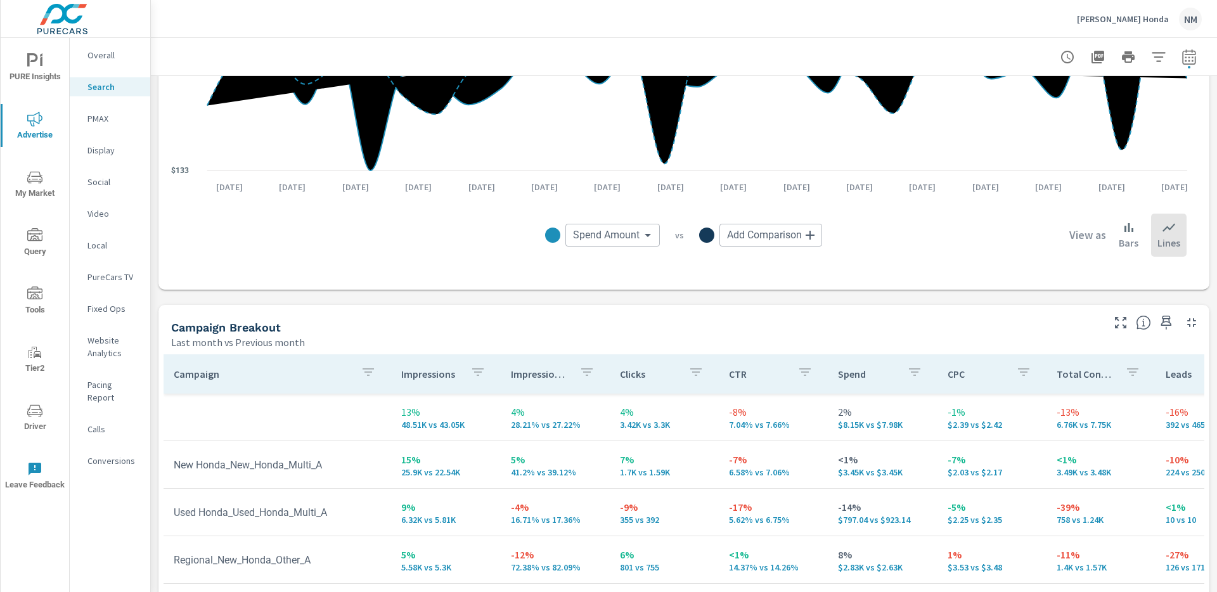
scroll to position [1181, 0]
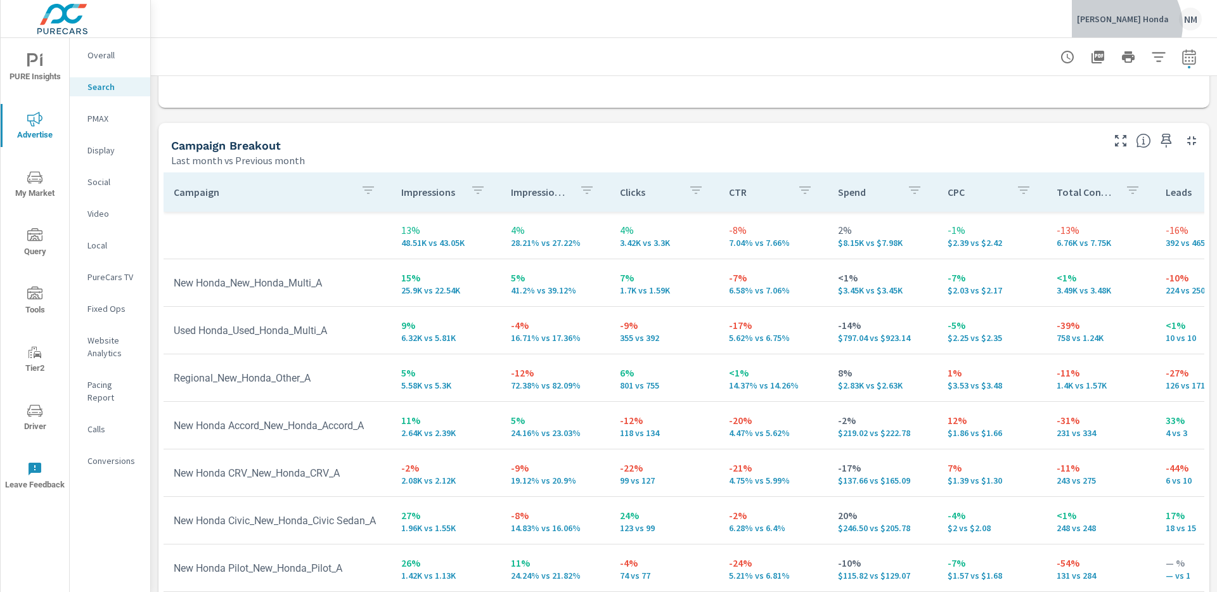
click at [1153, 25] on div "[PERSON_NAME] Honda NM" at bounding box center [1139, 19] width 125 height 23
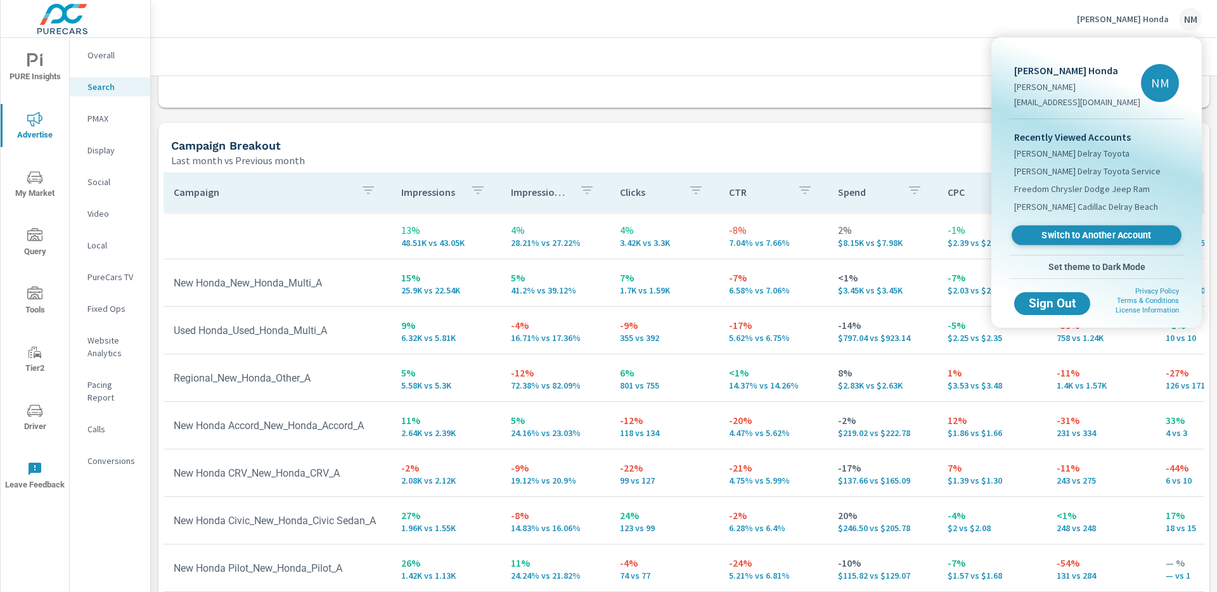
click at [1093, 232] on span "Switch to Another Account" at bounding box center [1095, 235] width 155 height 12
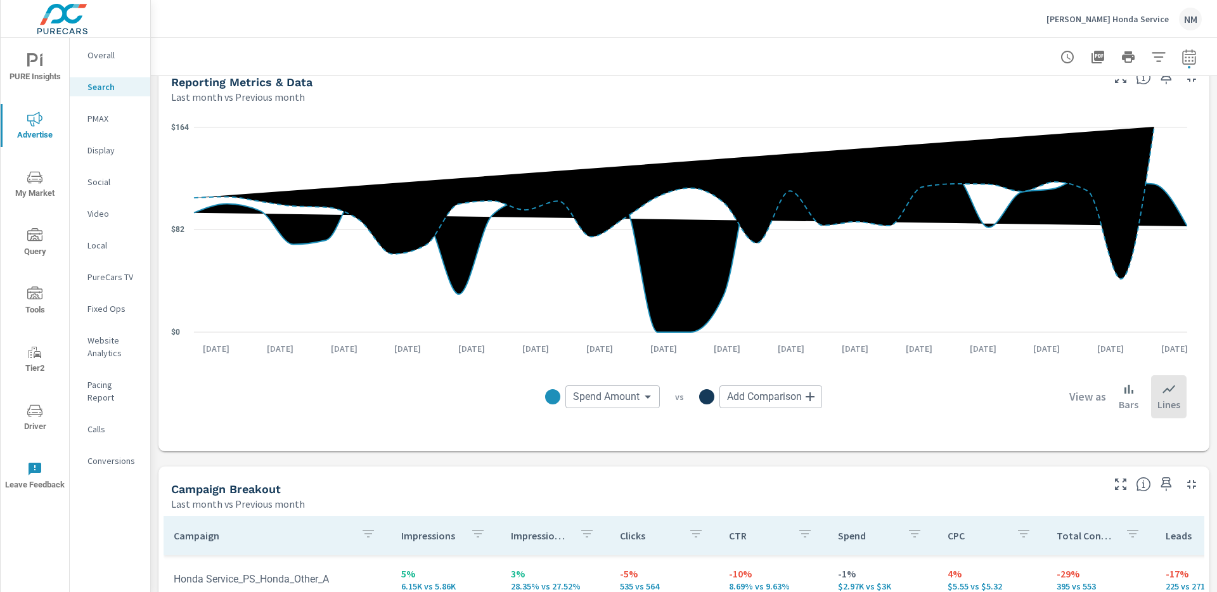
scroll to position [1046, 0]
